Goal: Transaction & Acquisition: Book appointment/travel/reservation

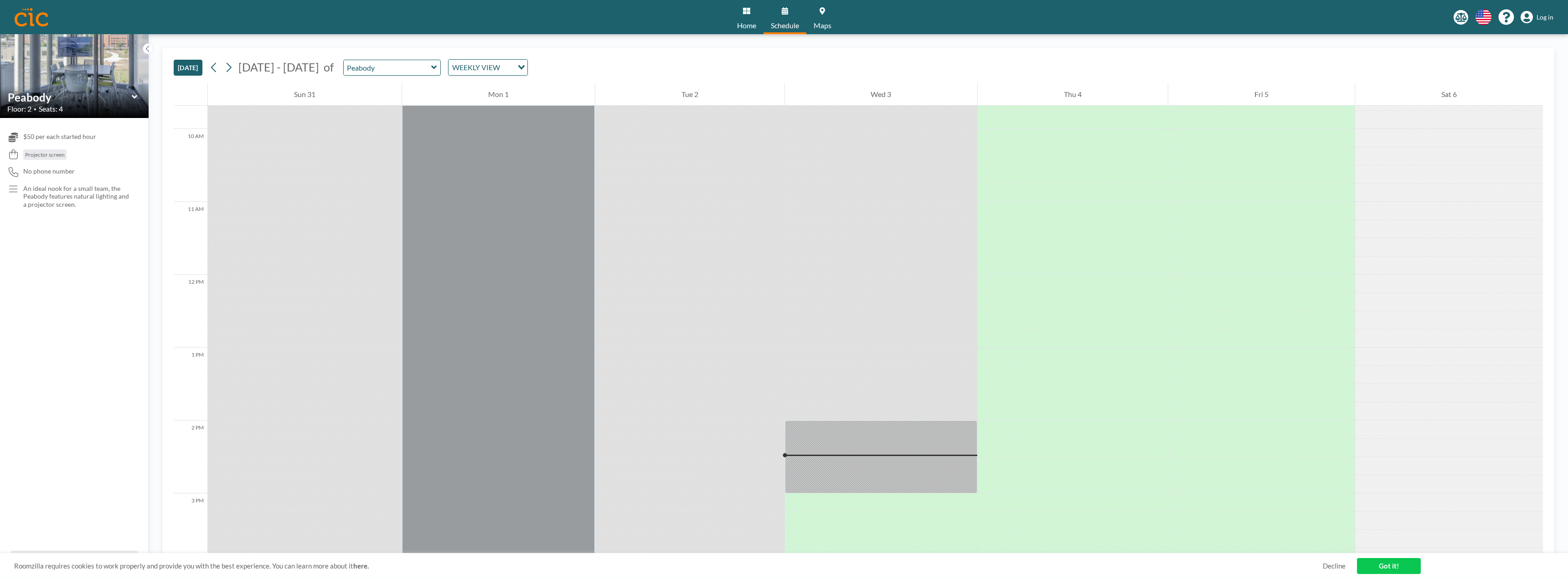
scroll to position [702, 0]
click at [233, 64] on icon at bounding box center [228, 67] width 8 height 14
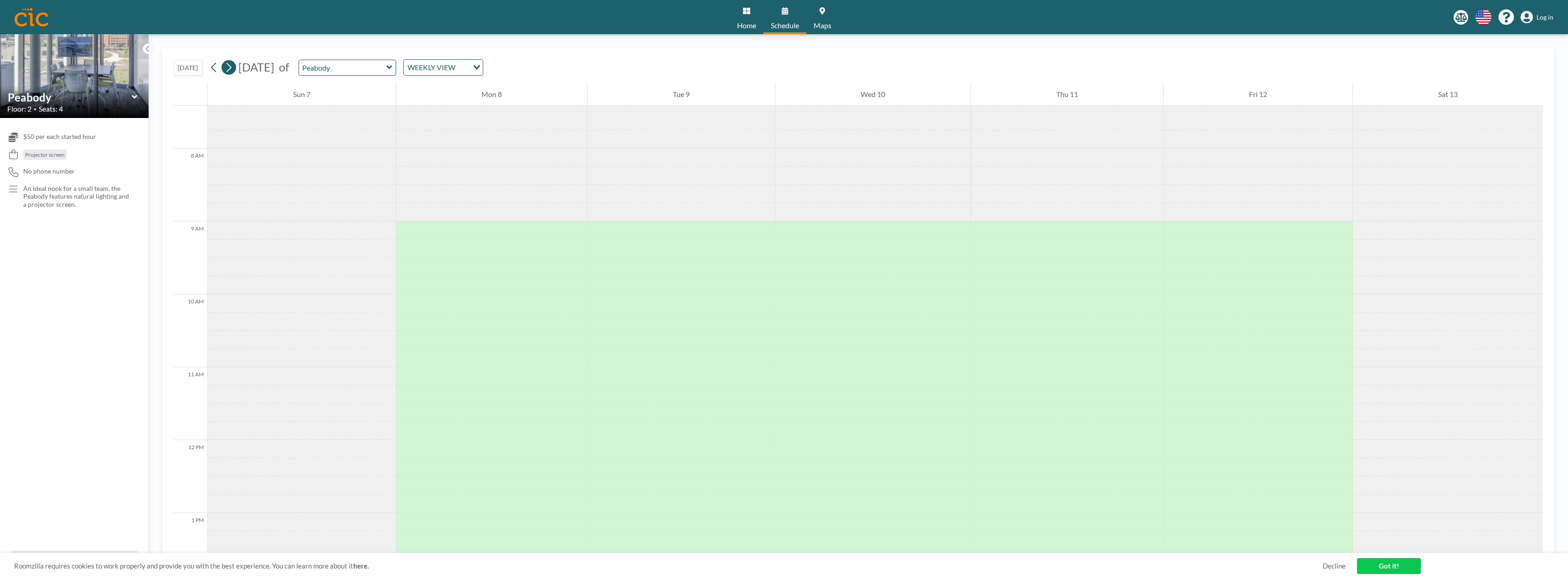
scroll to position [565, 0]
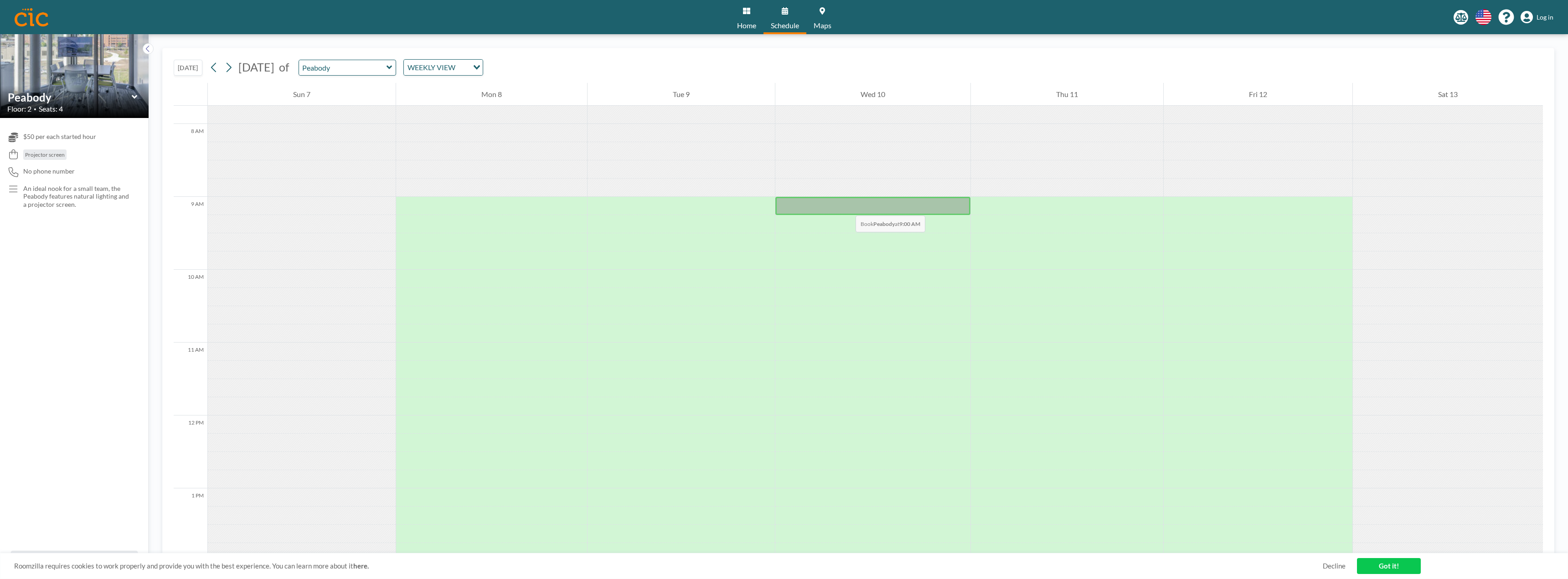
click at [847, 206] on div at bounding box center [873, 205] width 195 height 18
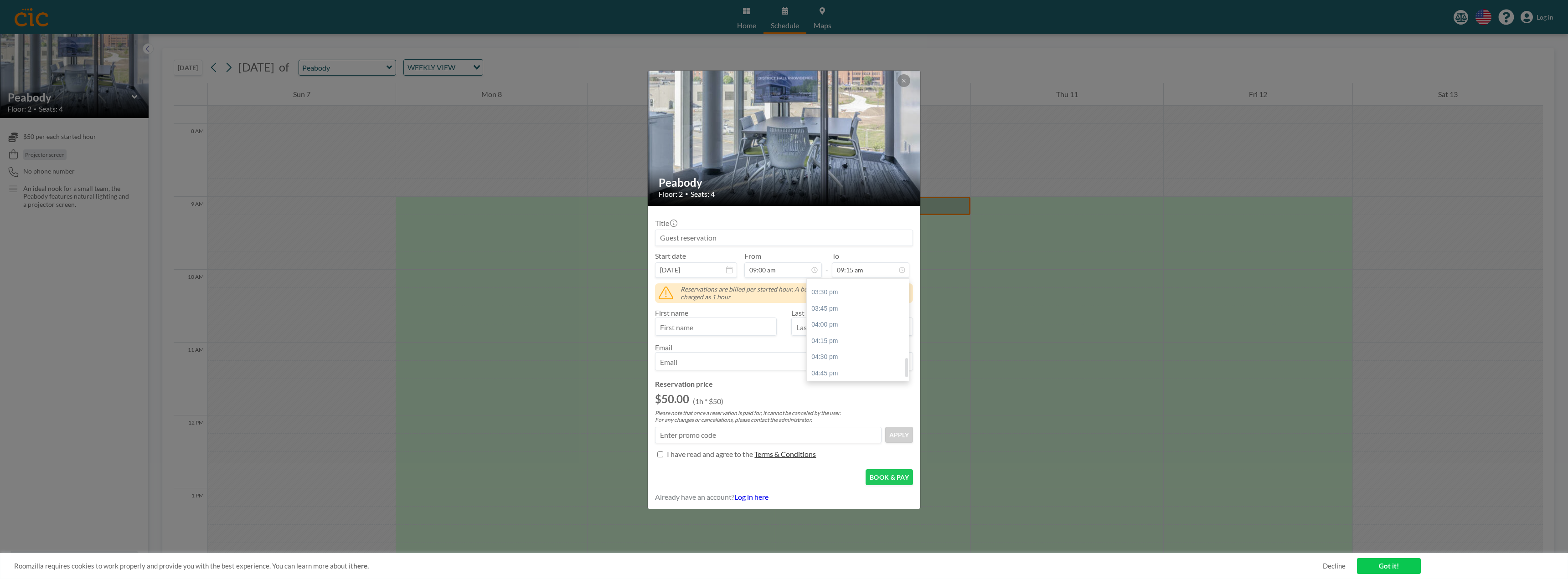
scroll to position [426, 0]
click at [867, 313] on div "04:00 pm" at bounding box center [860, 314] width 107 height 16
type input "04:00 pm"
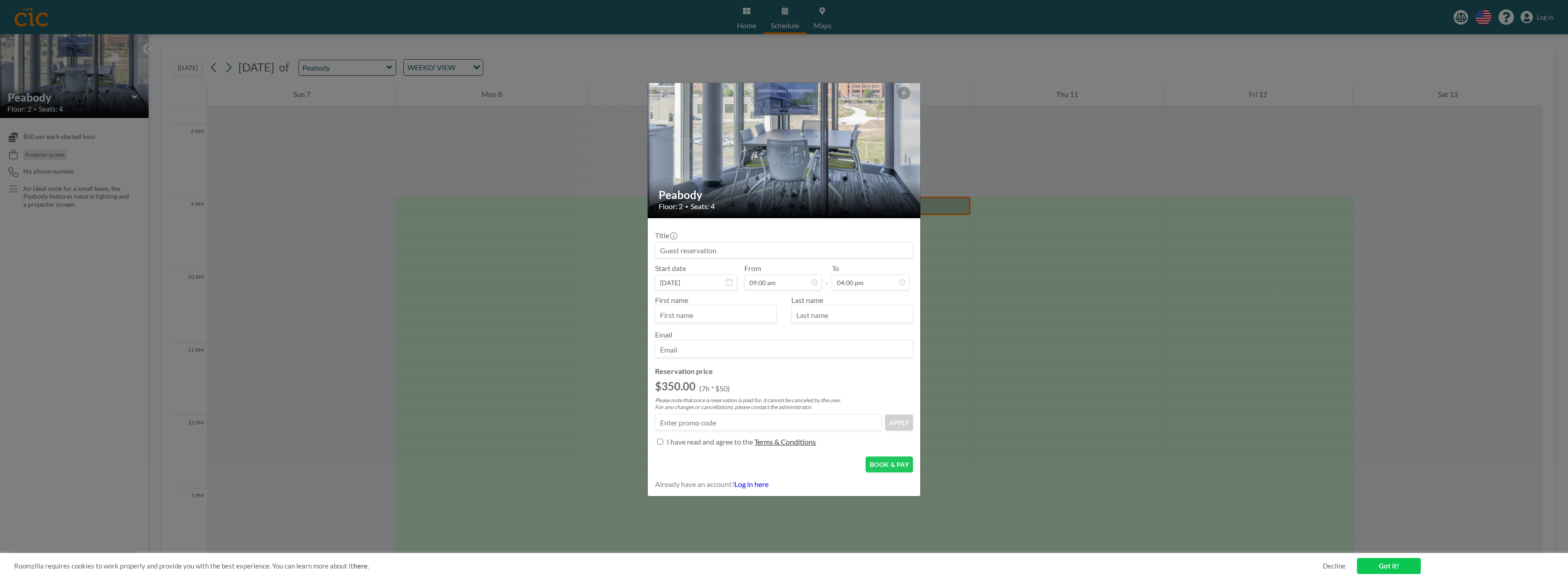
click at [761, 253] on input at bounding box center [784, 250] width 257 height 15
click at [761, 242] on div at bounding box center [784, 250] width 258 height 16
click at [674, 236] on icon at bounding box center [674, 236] width 8 height 8
click at [674, 243] on input at bounding box center [784, 250] width 257 height 15
click at [904, 91] on icon at bounding box center [904, 93] width 5 height 5
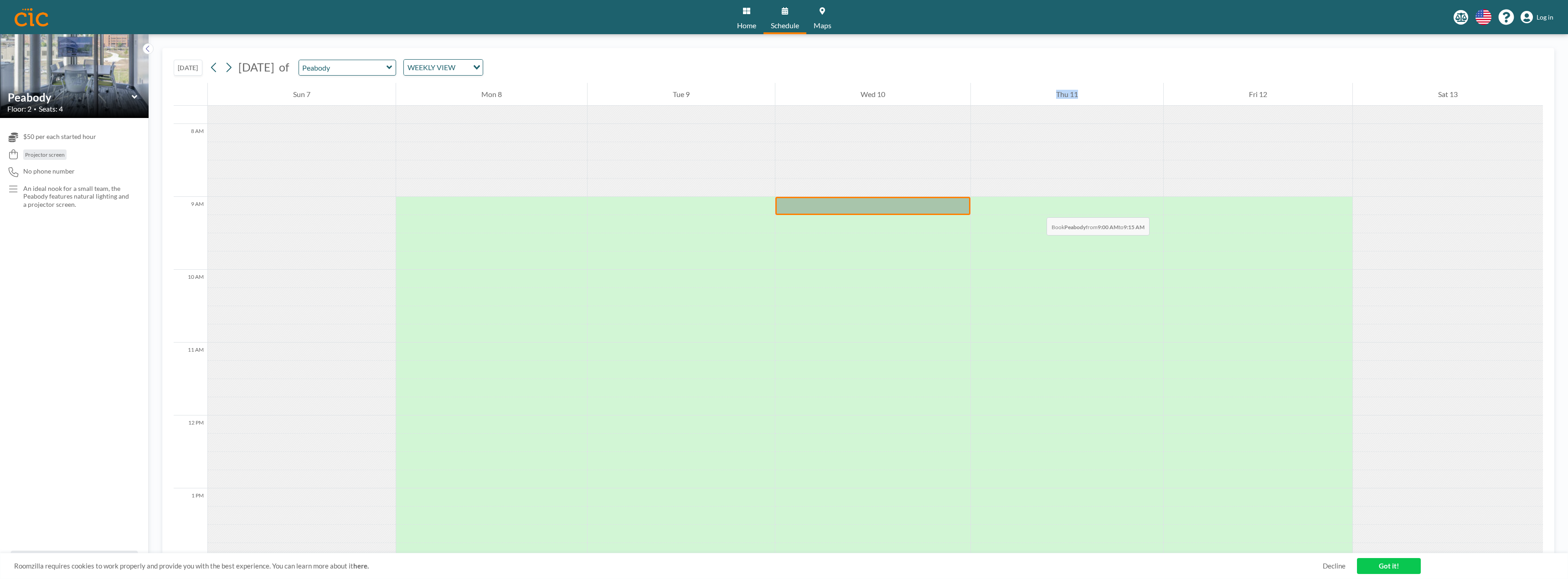
drag, startPoint x: 871, startPoint y: 198, endPoint x: 1038, endPoint y: 208, distance: 167.3
click at [1038, 208] on div "12 AM 1 AM 2 AM 3 AM 4 AM 5 AM 6 AM 7 AM 8 AM 9 AM 10 AM 11 AM 12 PM 1 PM 2 PM …" at bounding box center [858, 404] width 1369 height 1773
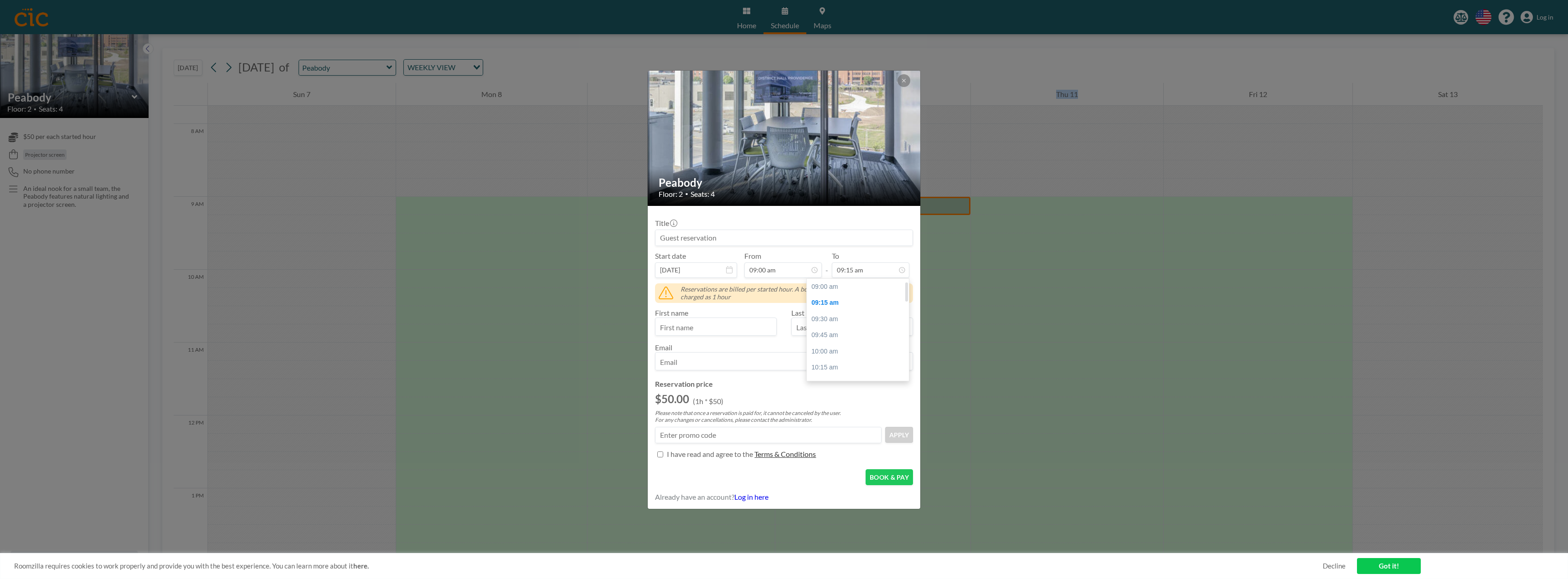
scroll to position [16, 0]
click at [896, 274] on input "09:15 am" at bounding box center [871, 270] width 77 height 15
click at [846, 308] on div "04:00 pm" at bounding box center [860, 307] width 107 height 16
type input "04:00 pm"
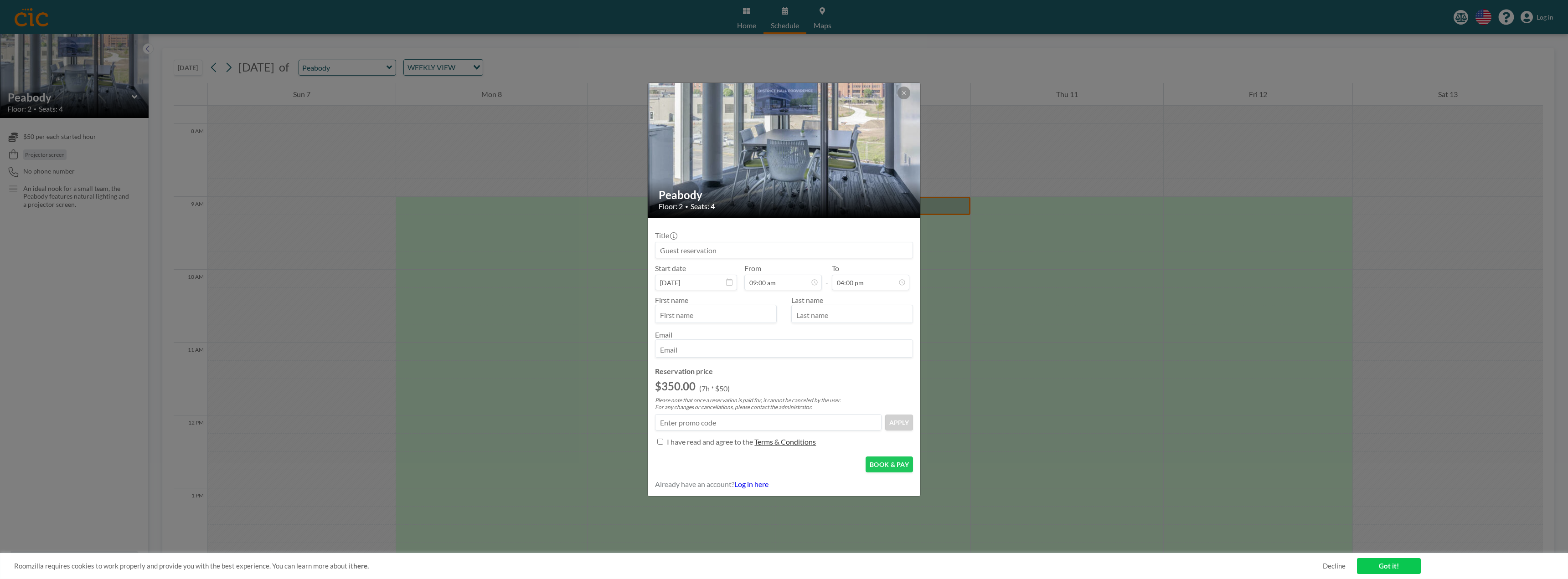
click at [718, 250] on input at bounding box center [784, 250] width 257 height 15
type input "Sitero"
click at [754, 311] on input "text" at bounding box center [716, 315] width 121 height 15
type input "[PERSON_NAME]"
type input "Demo"
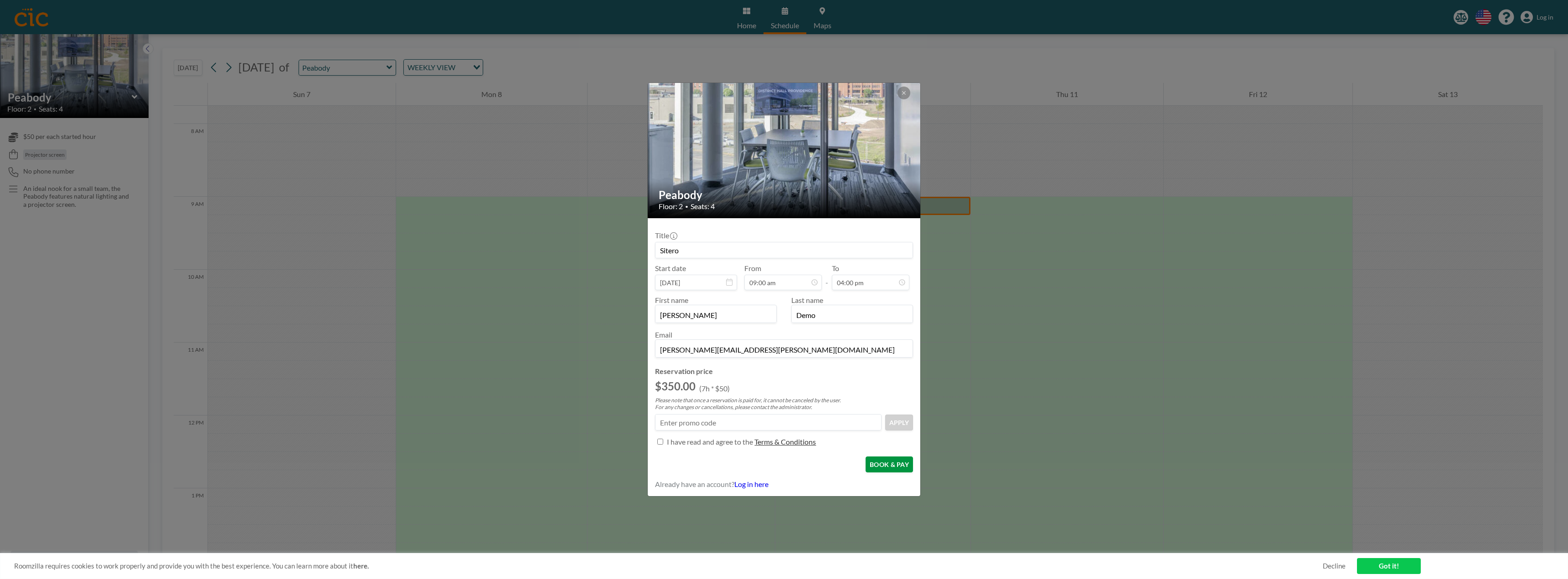
type input "[PERSON_NAME][EMAIL_ADDRESS][PERSON_NAME][DOMAIN_NAME]"
click at [896, 464] on button "BOOK & PAY" at bounding box center [889, 464] width 48 height 16
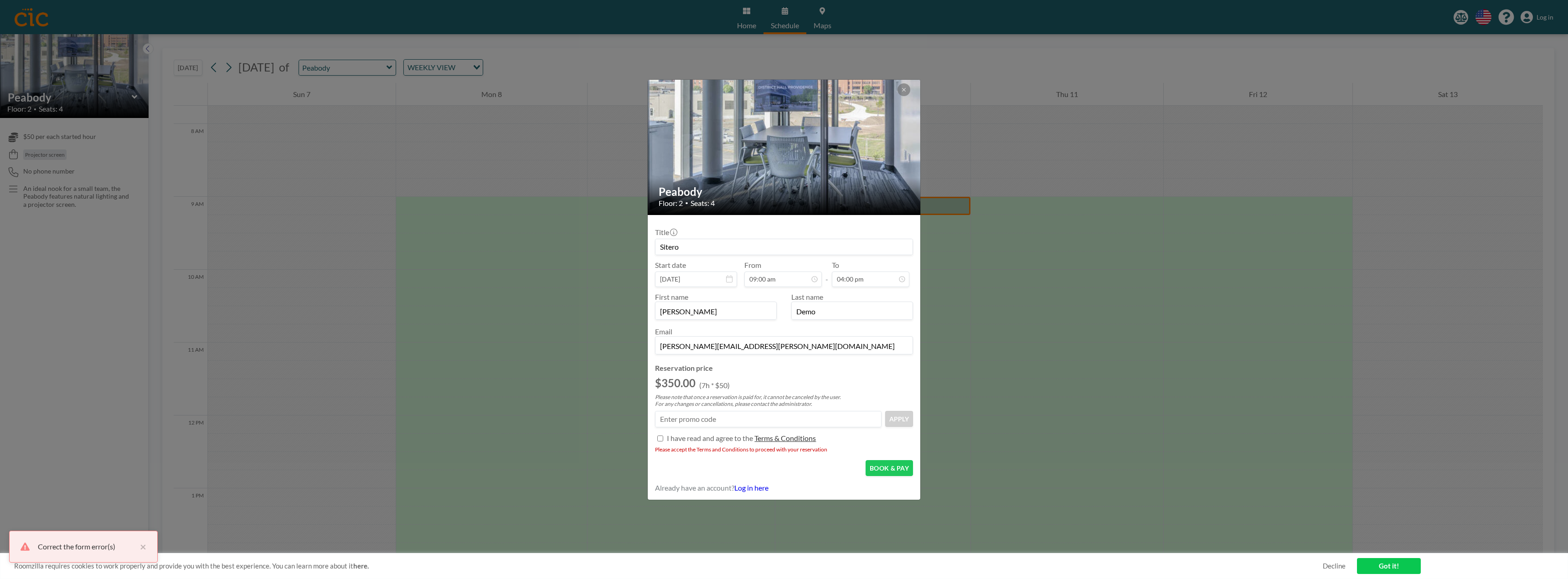
click at [697, 440] on p "I have read and agree to the" at bounding box center [709, 438] width 86 height 9
checkbox input "true"
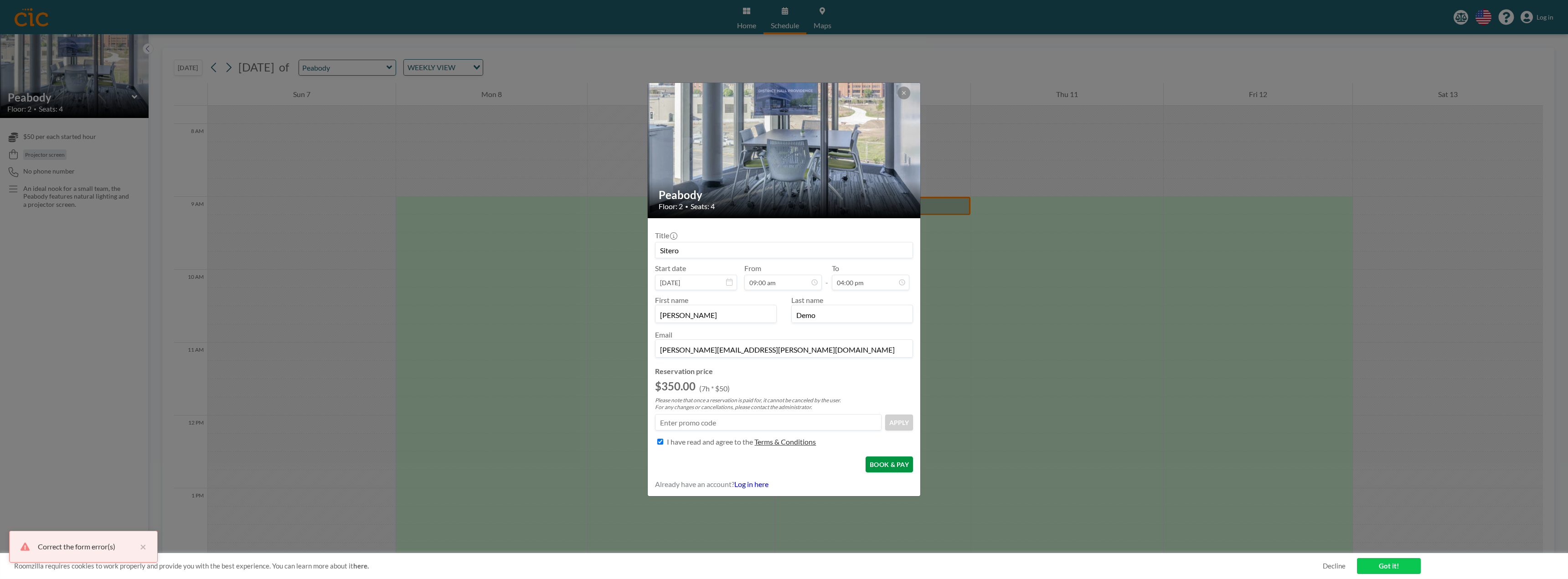
click at [888, 466] on button "BOOK & PAY" at bounding box center [889, 464] width 48 height 16
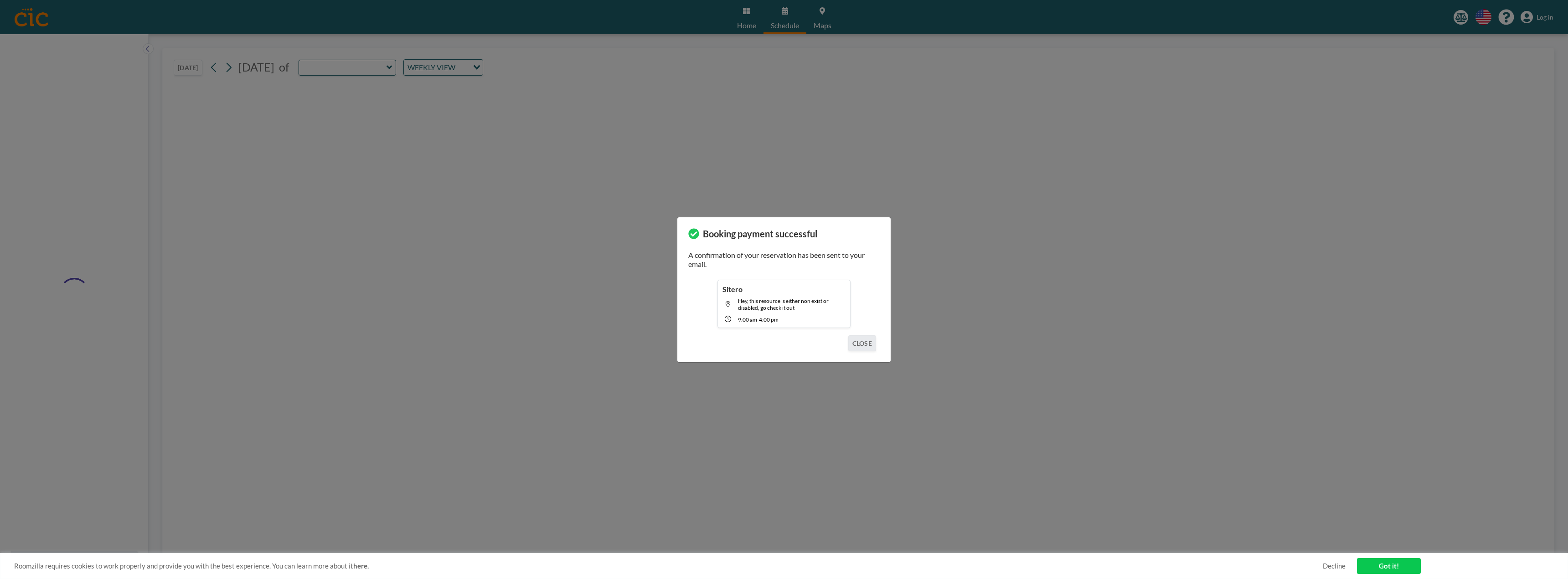
type input "Peabody"
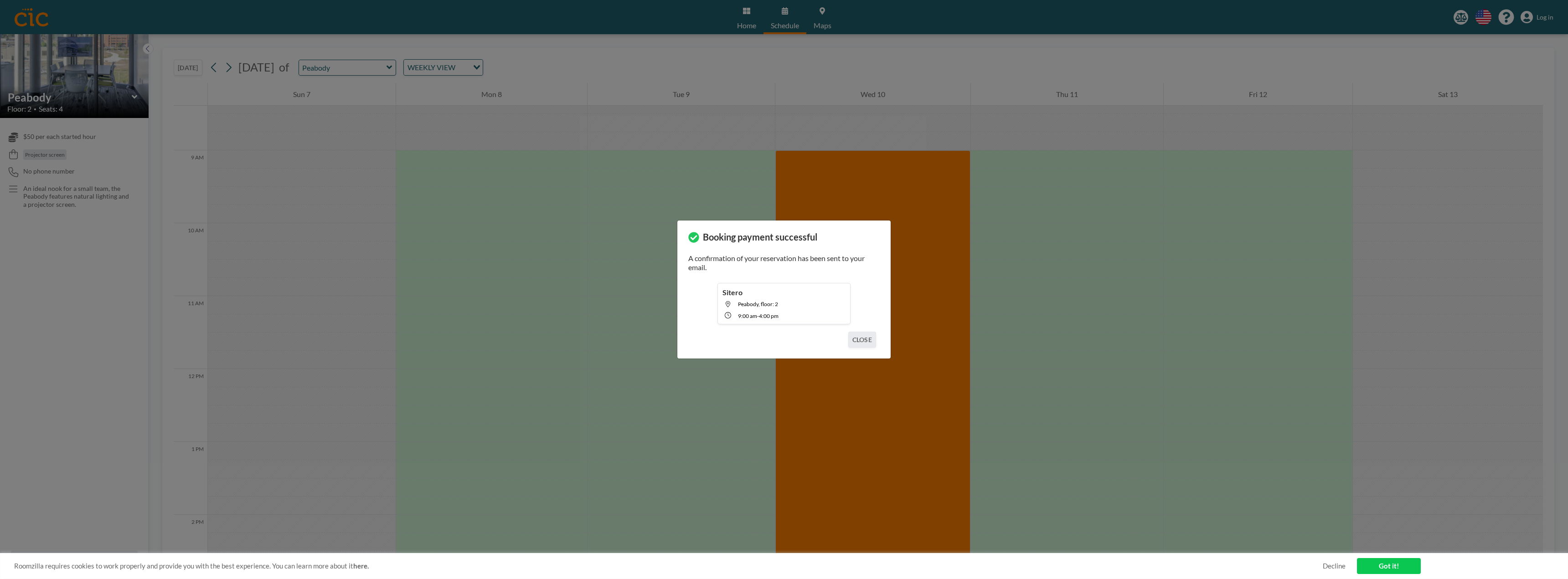
scroll to position [638, 0]
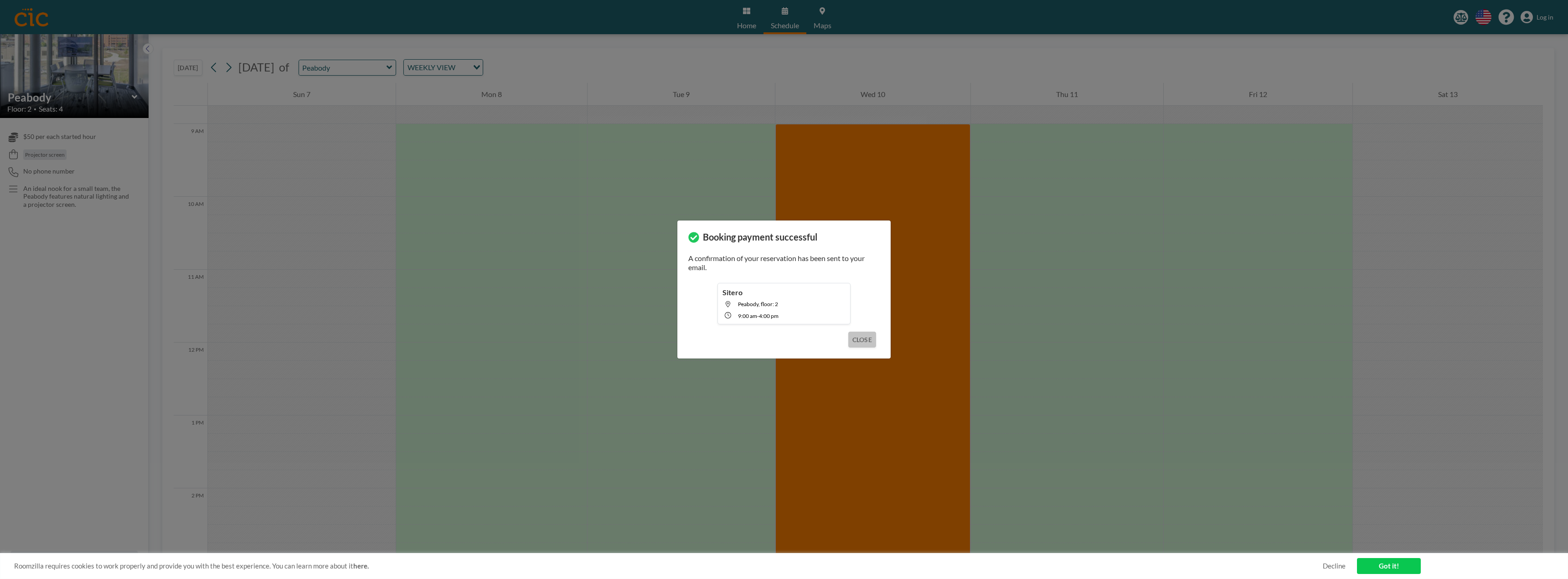
click at [863, 340] on button "CLOSE" at bounding box center [862, 340] width 28 height 16
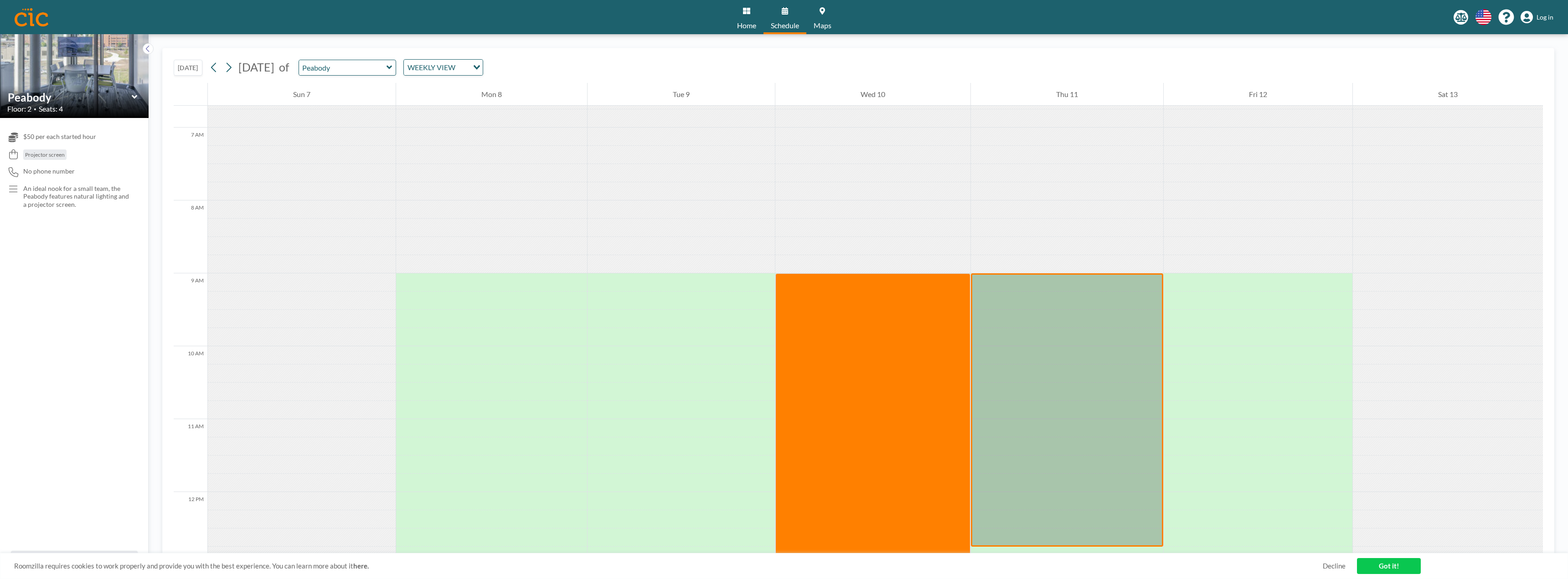
scroll to position [526, 0]
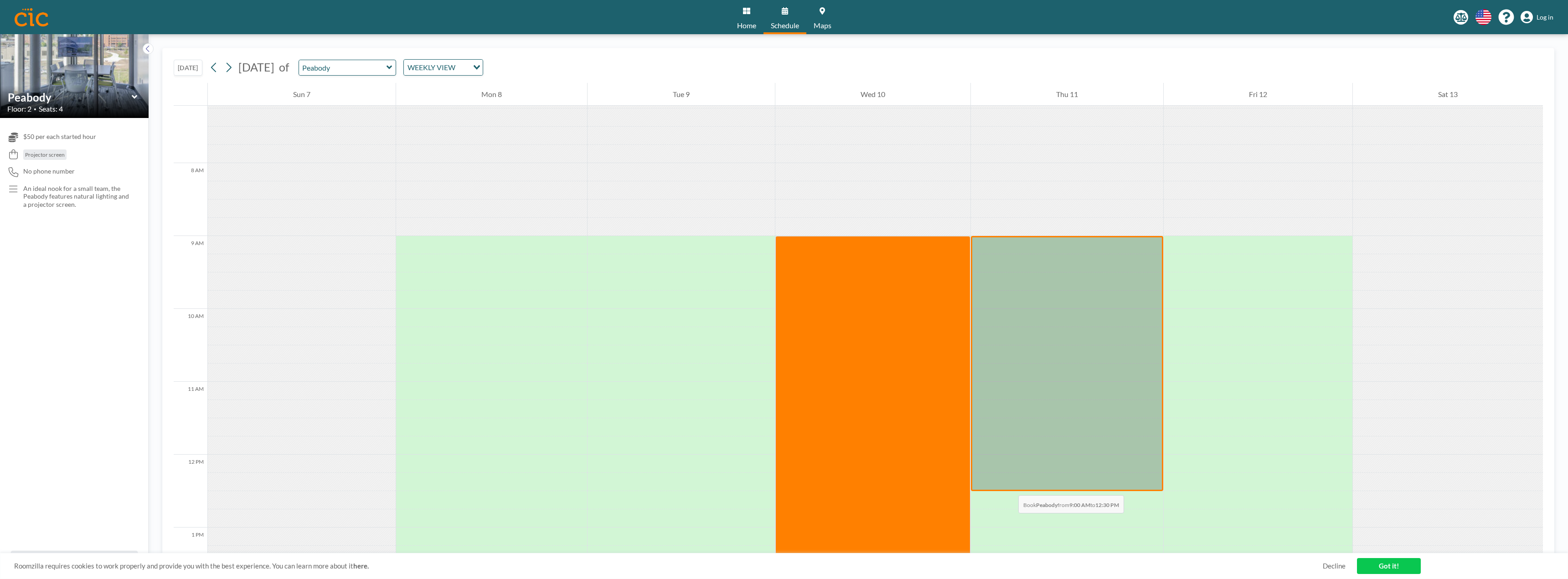
drag, startPoint x: 1004, startPoint y: 318, endPoint x: 1009, endPoint y: 486, distance: 168.1
click at [1009, 486] on div at bounding box center [1067, 363] width 192 height 256
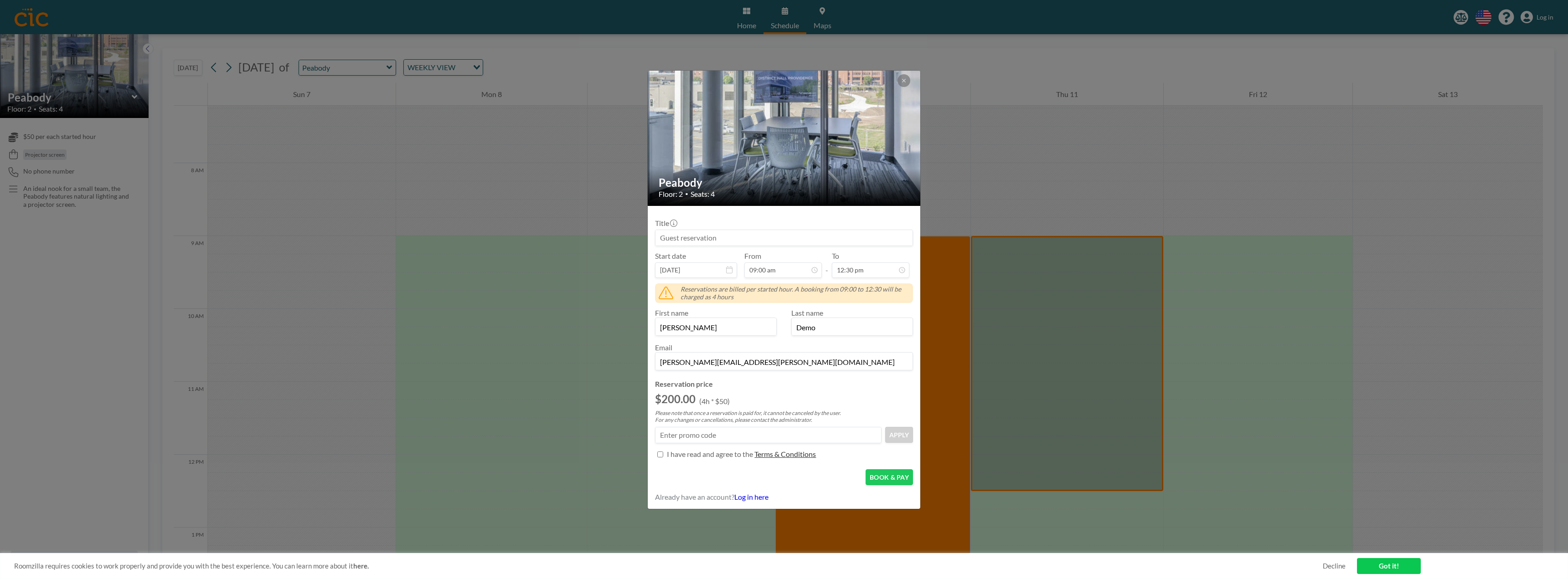
click at [697, 240] on input at bounding box center [784, 238] width 257 height 15
type input "Sitero"
click at [727, 453] on p "I have read and agree to the" at bounding box center [709, 454] width 86 height 9
checkbox input "true"
click at [880, 481] on button "BOOK & PAY" at bounding box center [889, 477] width 48 height 16
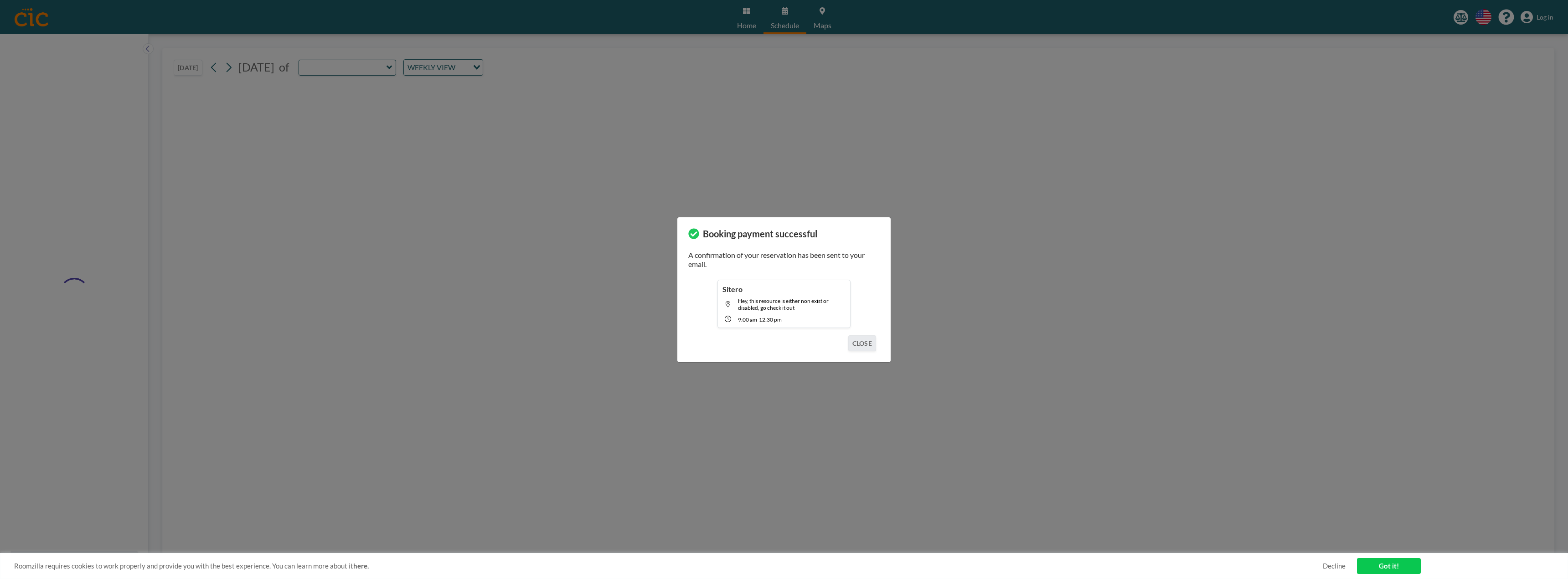
type input "Peabody"
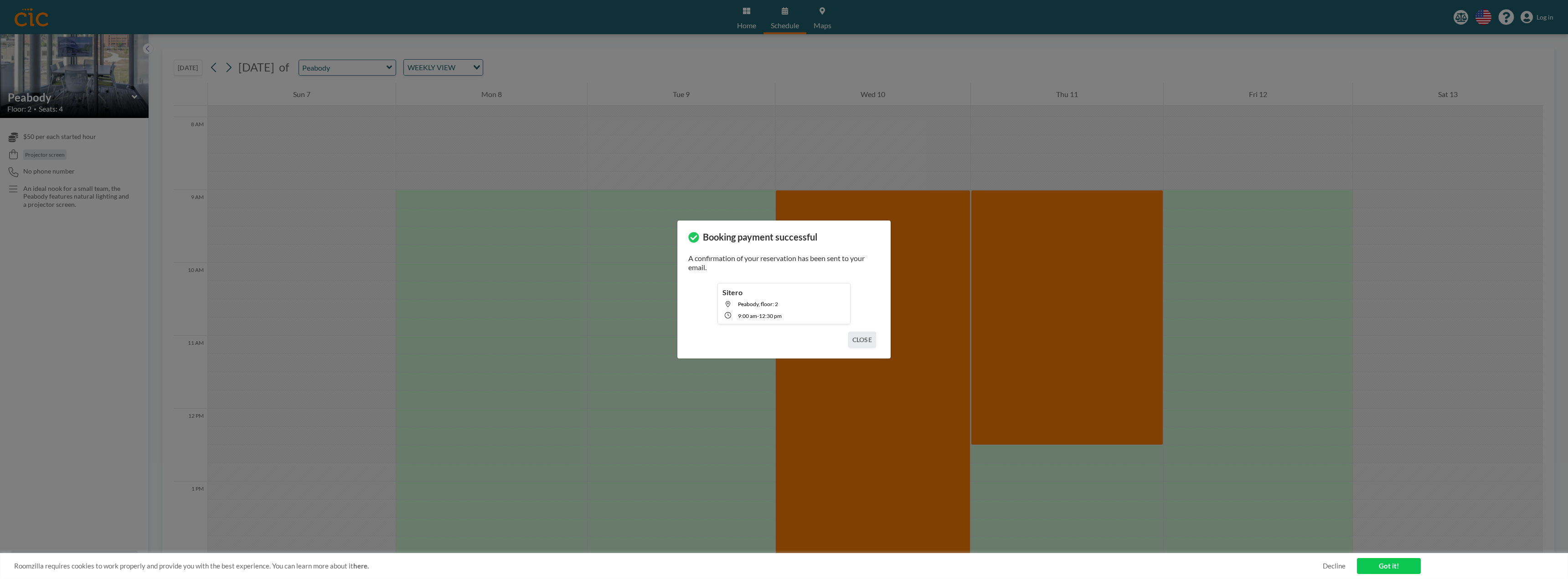
scroll to position [638, 0]
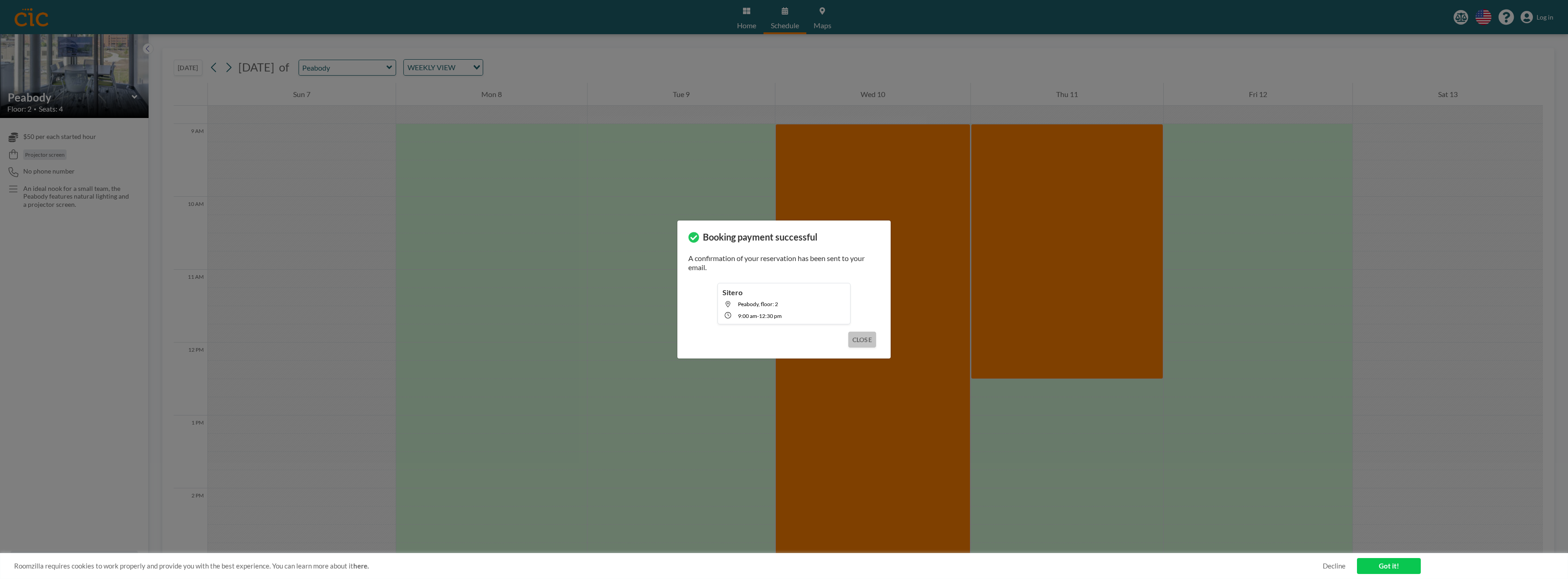
click at [872, 341] on button "CLOSE" at bounding box center [862, 340] width 28 height 16
